Goal: Task Accomplishment & Management: Manage account settings

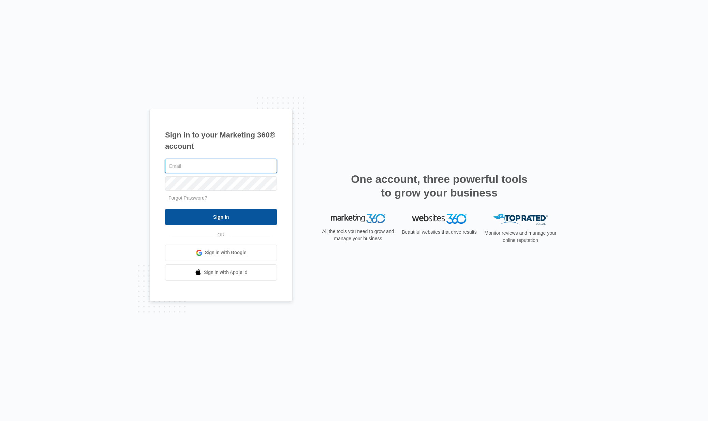
type input "[EMAIL_ADDRESS][DOMAIN_NAME]"
click at [233, 217] on input "Sign In" at bounding box center [221, 217] width 112 height 16
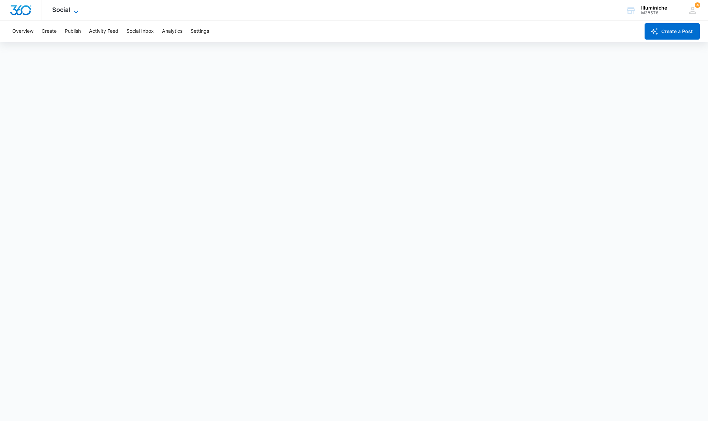
click at [62, 10] on span "Social" at bounding box center [61, 9] width 18 height 7
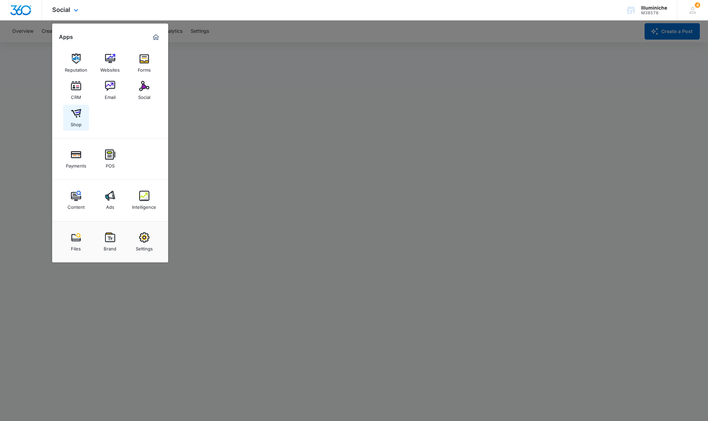
click at [76, 114] on img at bounding box center [76, 113] width 10 height 10
